Goal: Navigation & Orientation: Find specific page/section

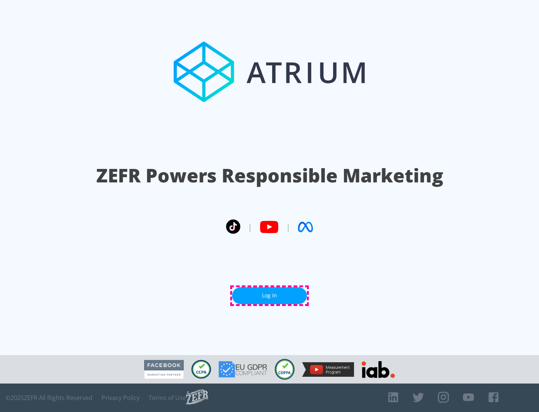
click at [270, 295] on link "Log In" at bounding box center [269, 295] width 75 height 17
